Goal: Check status: Check status

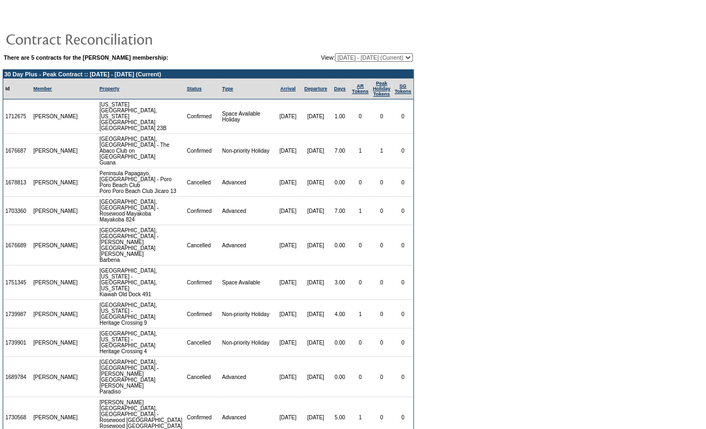
click at [357, 56] on select "[DATE] - [DATE] (Current) [DATE] - [DATE] [DATE] - [DATE] [DATE] - [DATE] [DATE…" at bounding box center [374, 57] width 78 height 9
select select "151460"
click at [335, 53] on select "[DATE] - [DATE] (Current) [DATE] - [DATE] [DATE] - [DATE] [DATE] - [DATE] [DATE…" at bounding box center [374, 57] width 78 height 9
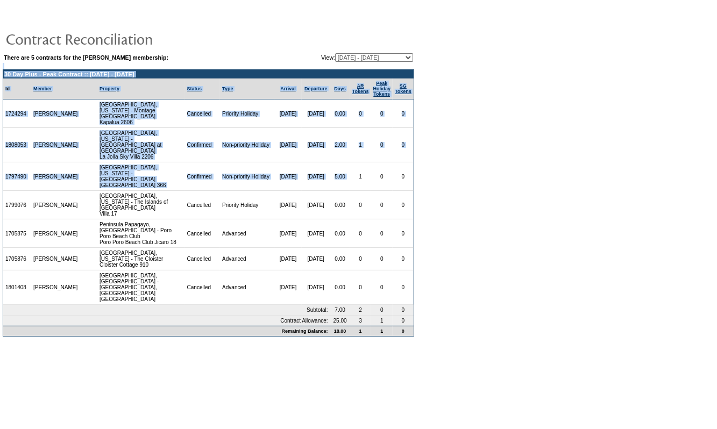
drag, startPoint x: 350, startPoint y: 179, endPoint x: 370, endPoint y: 58, distance: 122.2
click at [370, 58] on td "There are 5 contracts for the [PERSON_NAME] membership: View: [DATE] - [DATE] (…" at bounding box center [209, 194] width 412 height 285
click at [370, 58] on select "[DATE] - [DATE] (Current) [DATE] - [DATE] [DATE] - [DATE] [DATE] - [DATE] [DATE…" at bounding box center [374, 57] width 78 height 9
select select "151459"
click at [335, 53] on select "[DATE] - [DATE] (Current) [DATE] - [DATE] [DATE] - [DATE] [DATE] - [DATE] [DATE…" at bounding box center [374, 57] width 78 height 9
